Goal: Information Seeking & Learning: Learn about a topic

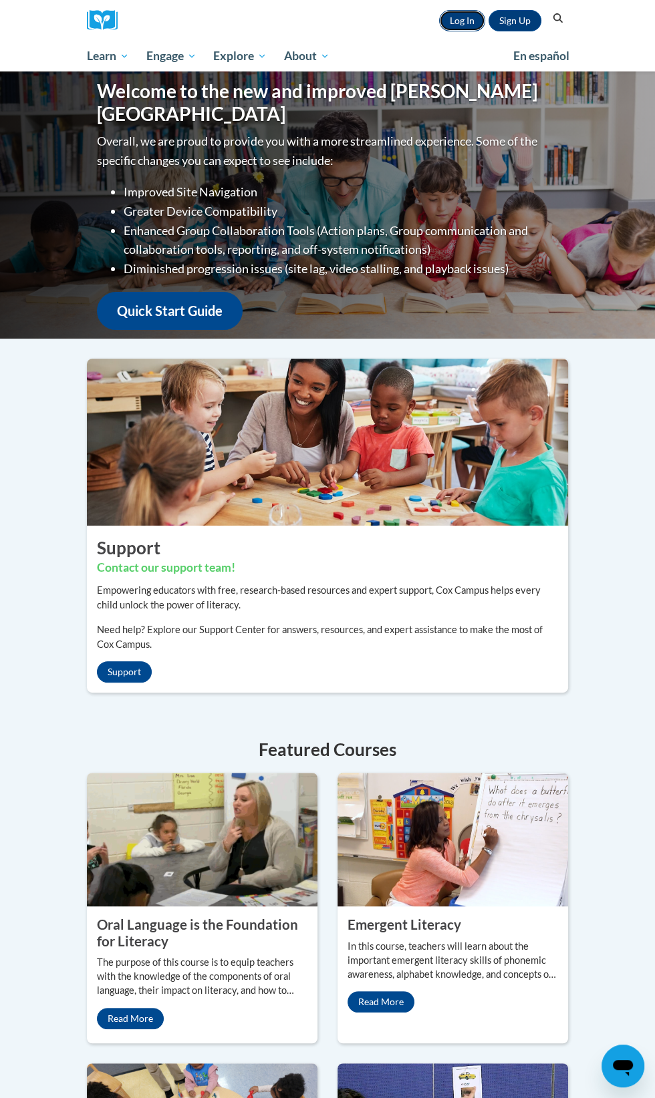
click at [450, 20] on link "Log In" at bounding box center [462, 20] width 46 height 21
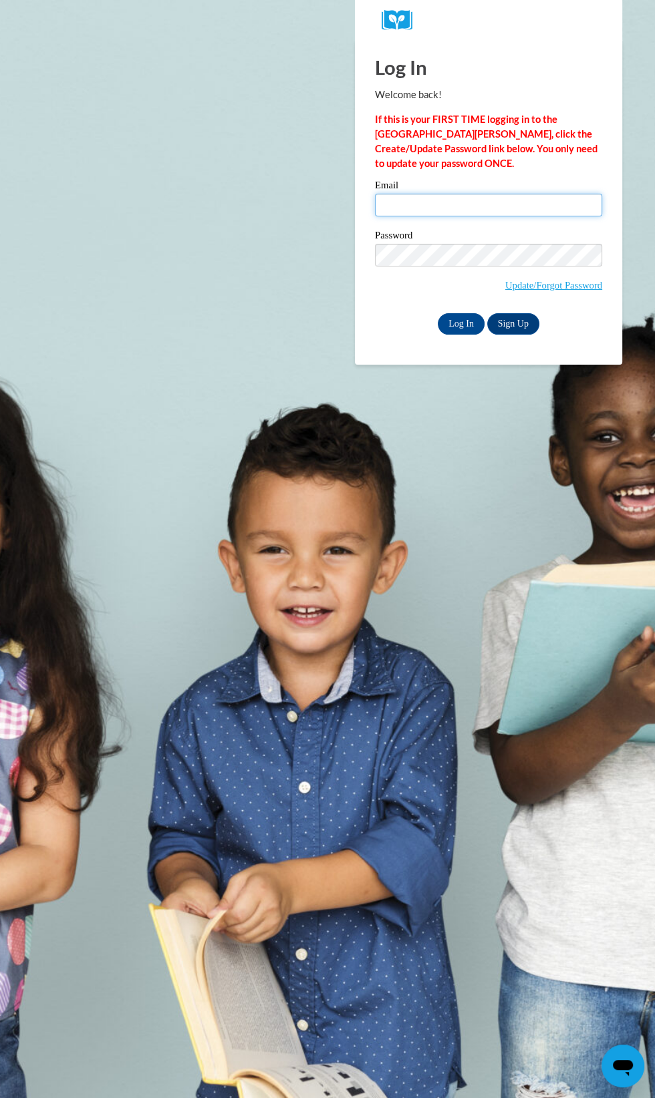
click at [465, 204] on input "Email" at bounding box center [488, 205] width 227 height 23
type input "mcgregerjennifer@gmail.com"
click at [438, 313] on input "Log In" at bounding box center [461, 323] width 47 height 21
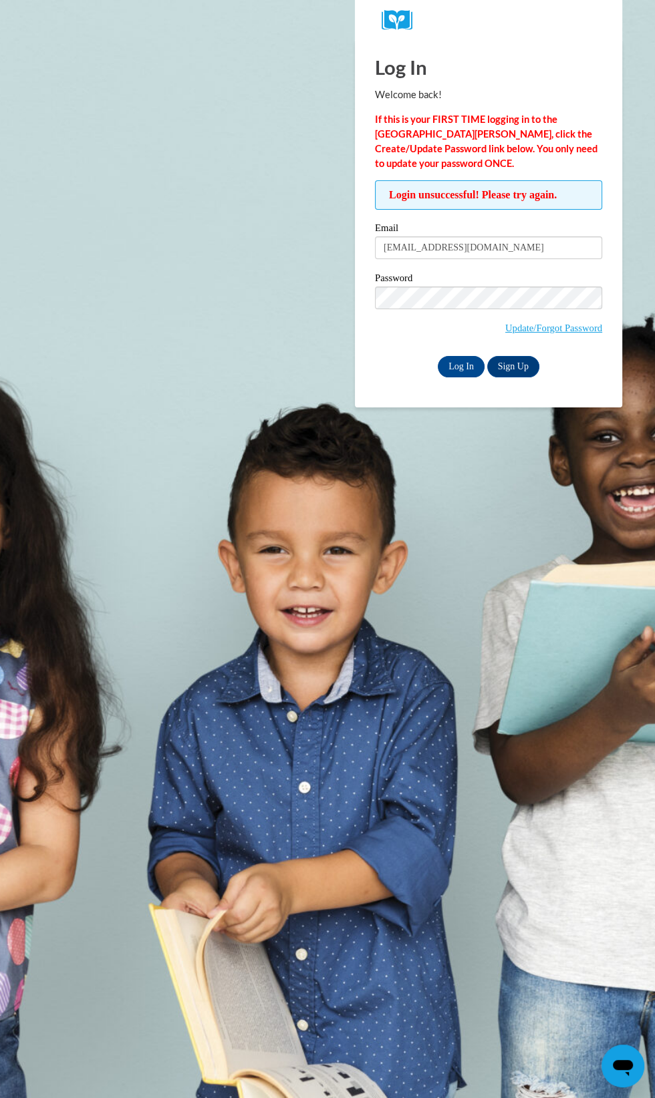
click at [438, 356] on input "Log In" at bounding box center [461, 366] width 47 height 21
click at [460, 281] on label "Password" at bounding box center [488, 279] width 227 height 13
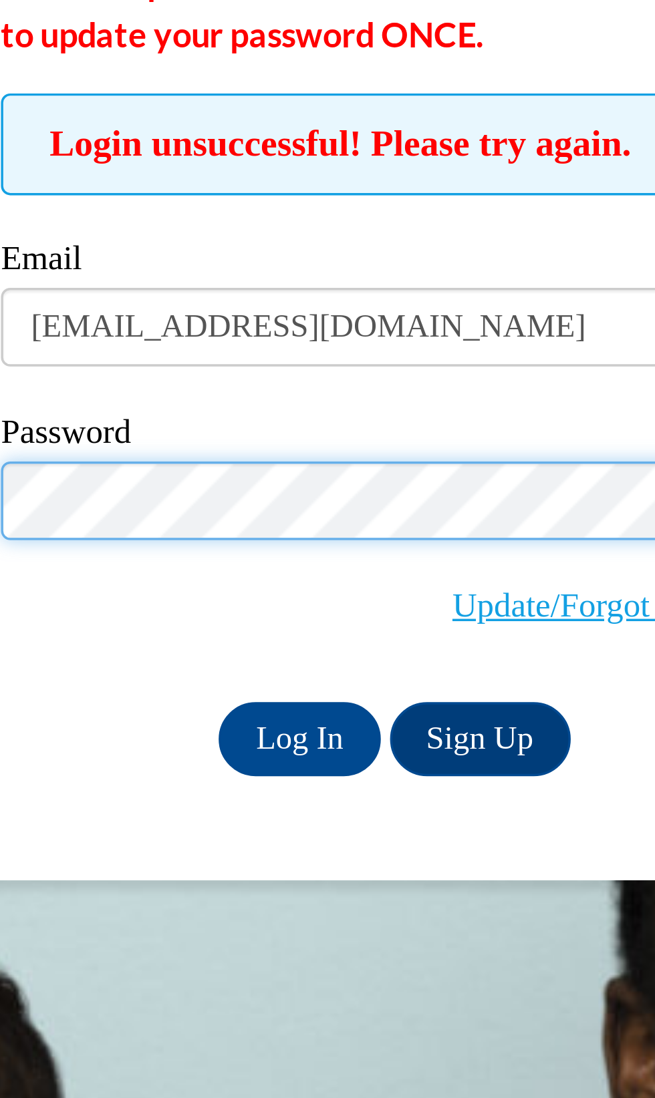
click at [438, 356] on input "Log In" at bounding box center [461, 366] width 47 height 21
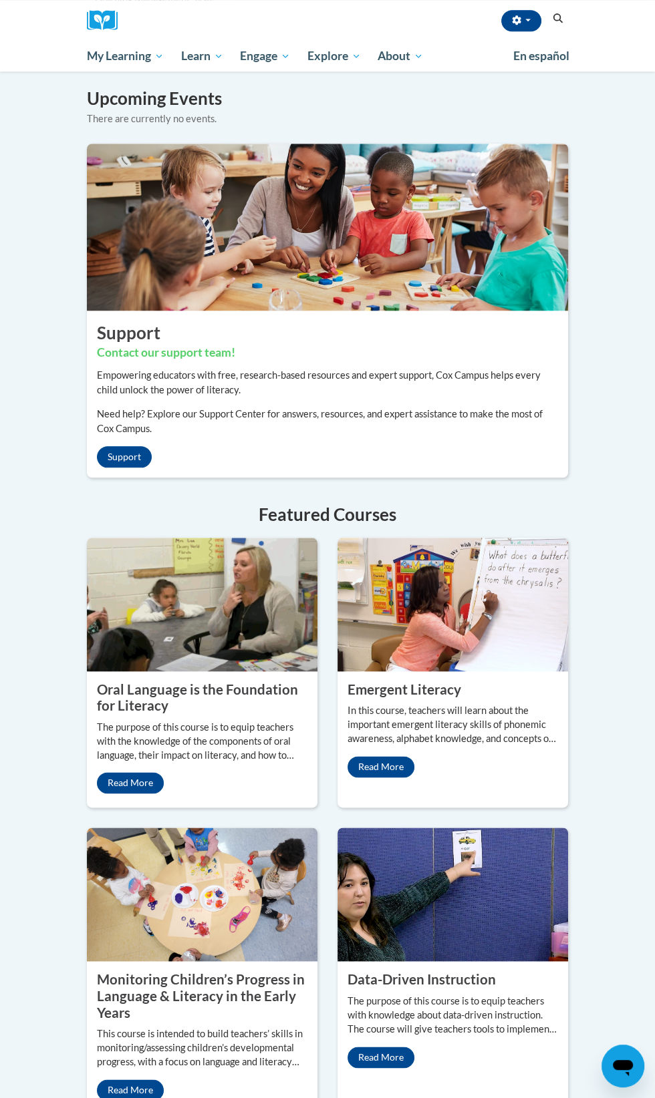
scroll to position [1024, 0]
click at [192, 961] on div "Monitoring Children’s Progress in Language & Literacy in the Early Years This c…" at bounding box center [202, 1035] width 231 height 149
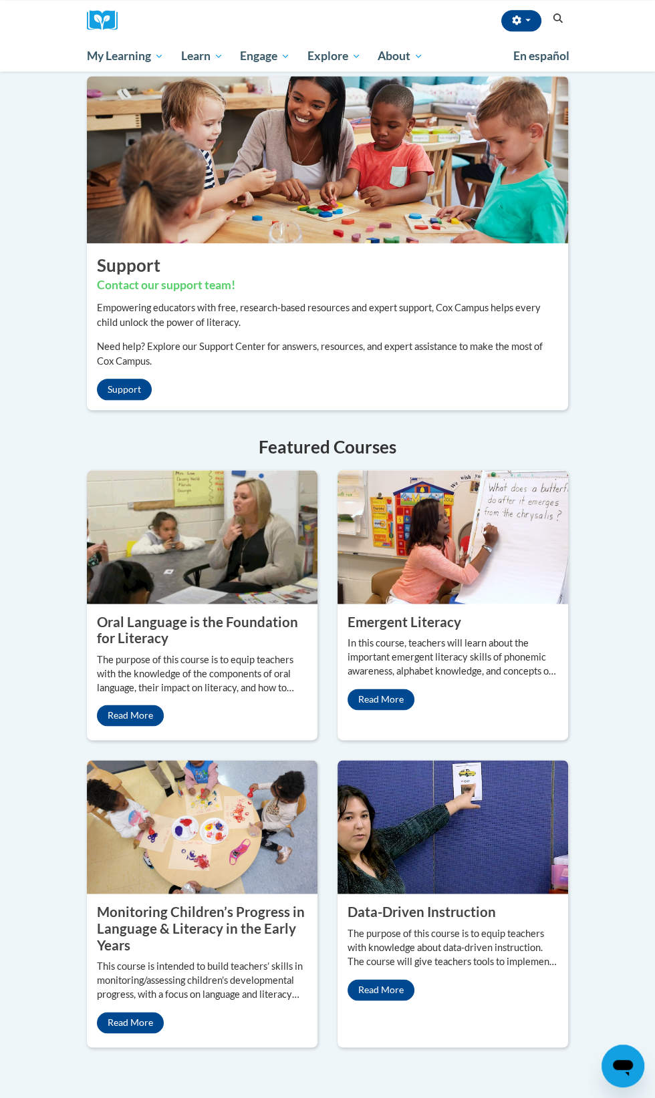
scroll to position [1138, 0]
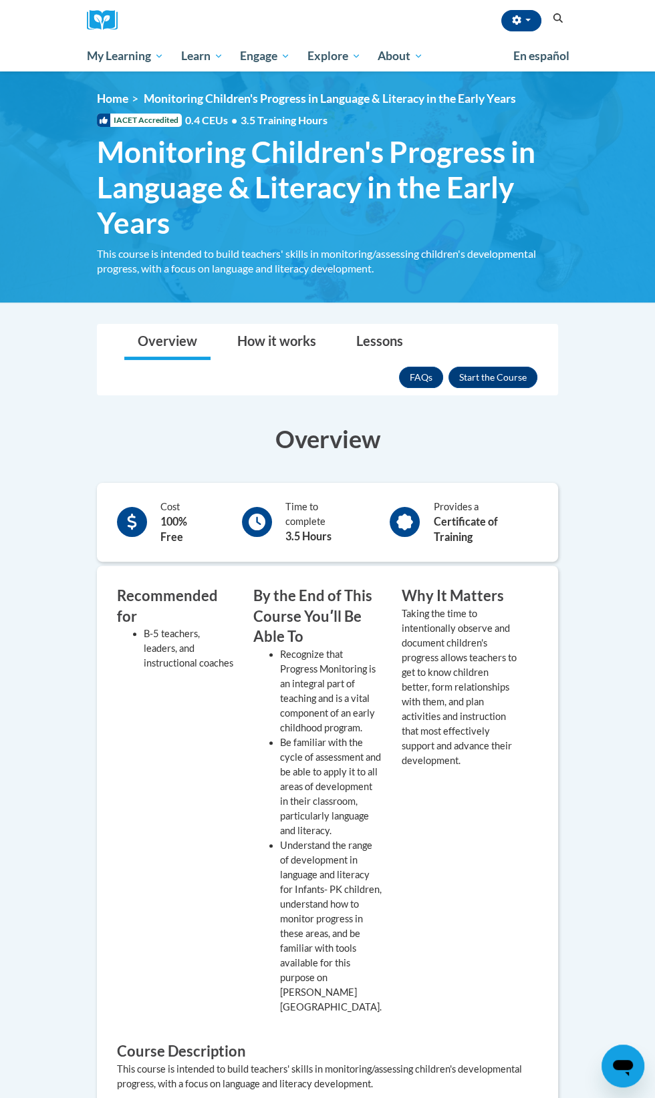
click at [297, 186] on span "Monitoring Children's Progress in Language & Literacy in the Early Years" at bounding box center [327, 187] width 461 height 106
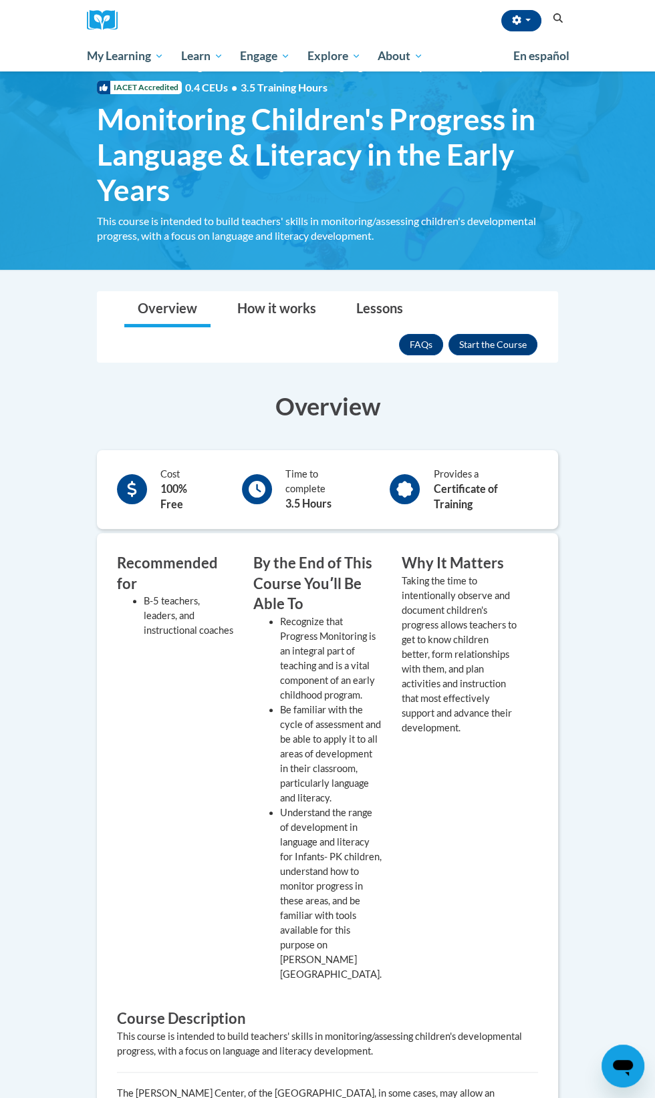
scroll to position [27, 0]
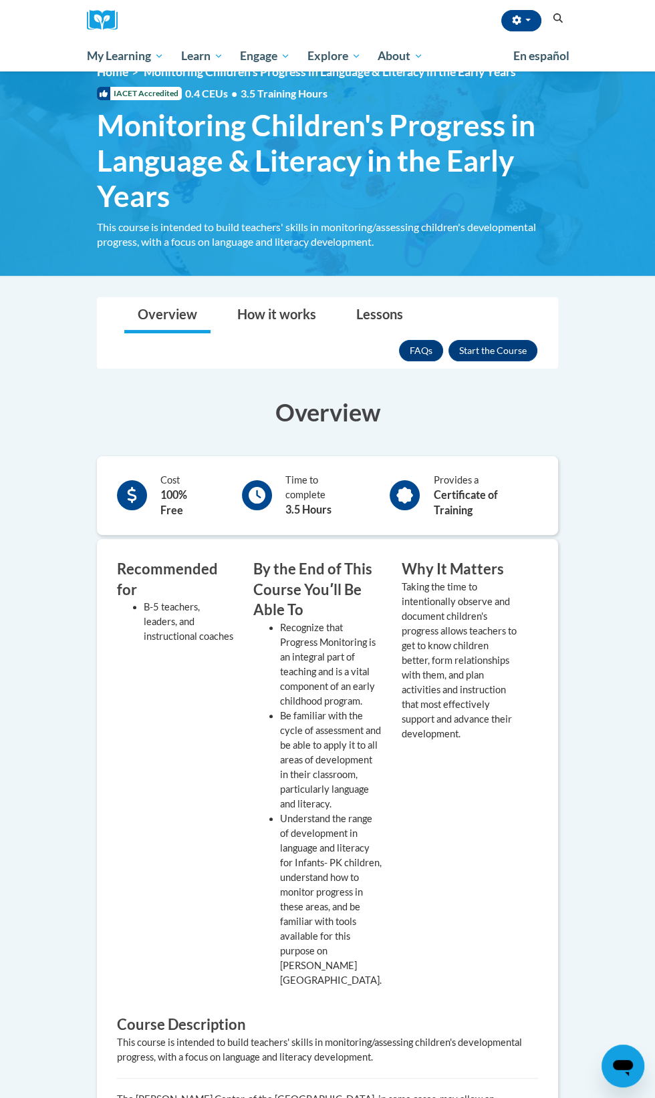
click at [20, 333] on body "[PERSON_NAME] ([GEOGRAPHIC_DATA]/[GEOGRAPHIC_DATA] UTC-05:00) My Profile Inbox …" at bounding box center [327, 902] width 655 height 1858
